Goal: Submit feedback/report problem: Submit feedback/report problem

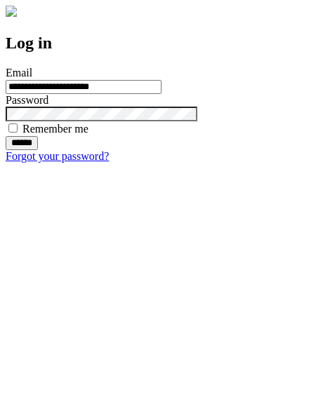
type input "**********"
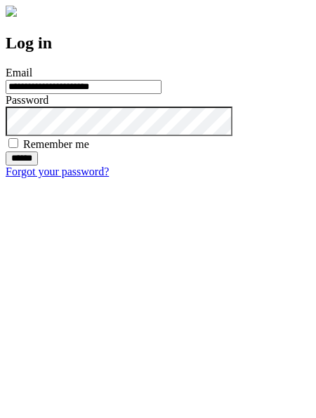
click at [38, 166] on input "******" at bounding box center [22, 159] width 32 height 14
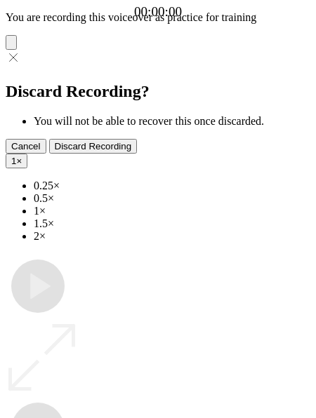
type input "**********"
